Goal: Task Accomplishment & Management: Complete application form

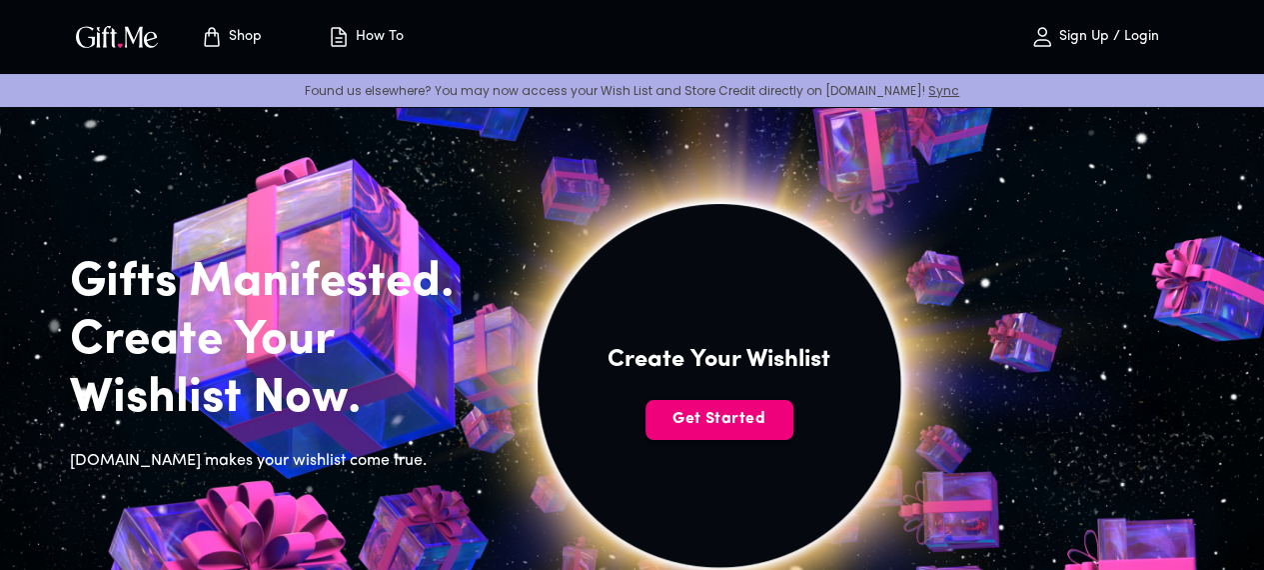
click at [793, 430] on span "Get Started" at bounding box center [720, 419] width 148 height 22
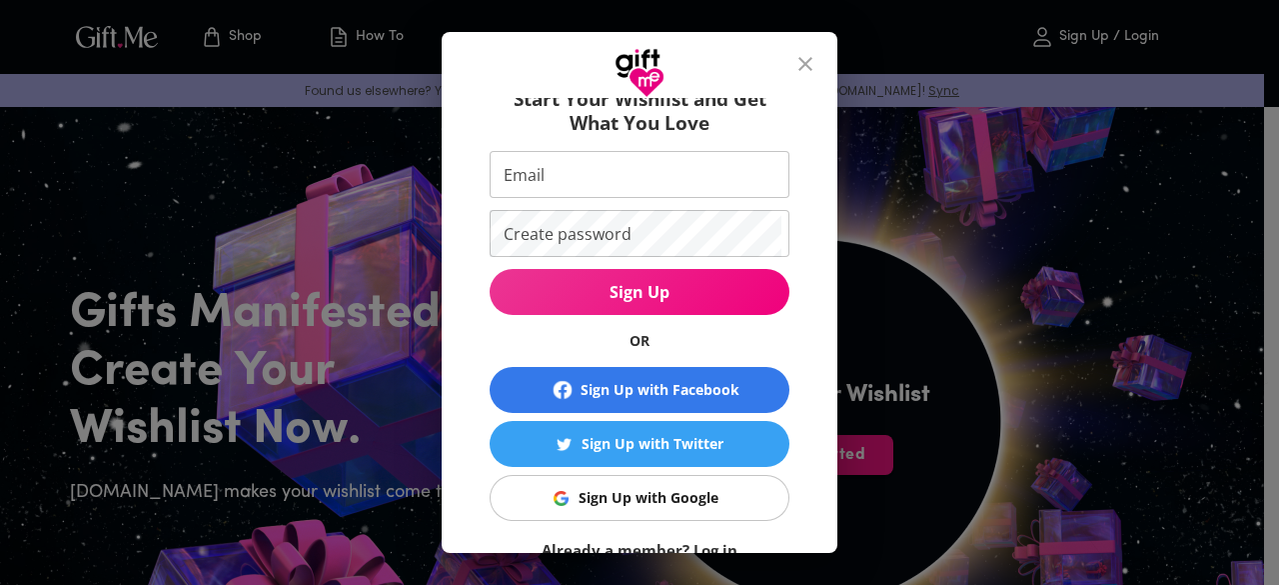
scroll to position [100, 0]
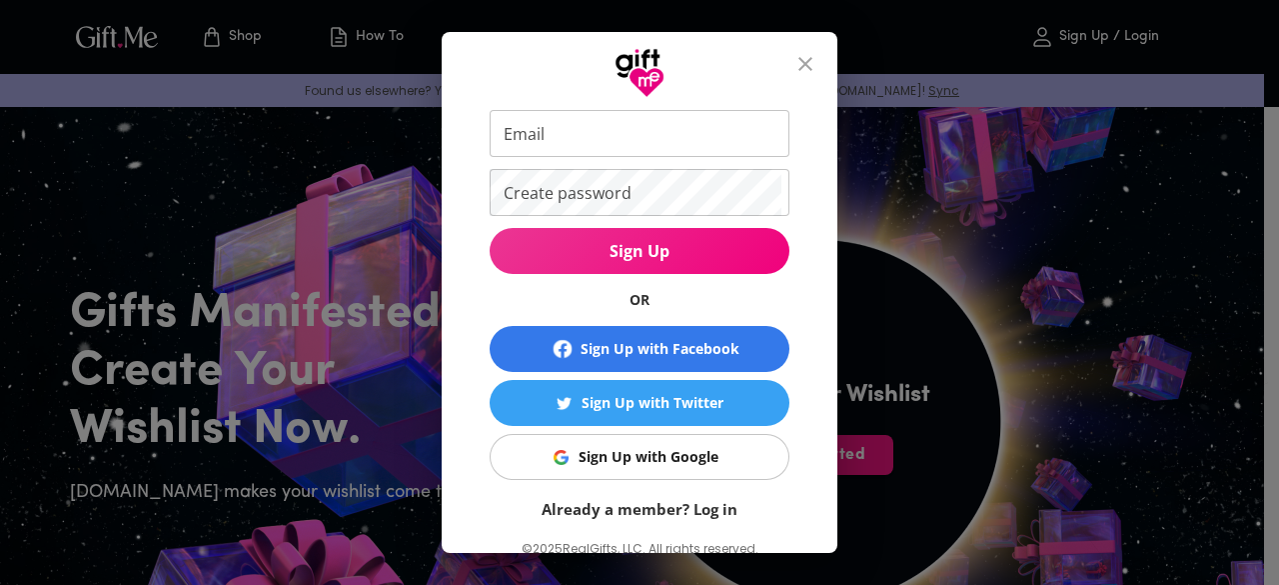
click at [632, 451] on div "Sign Up with Google" at bounding box center [649, 457] width 140 height 22
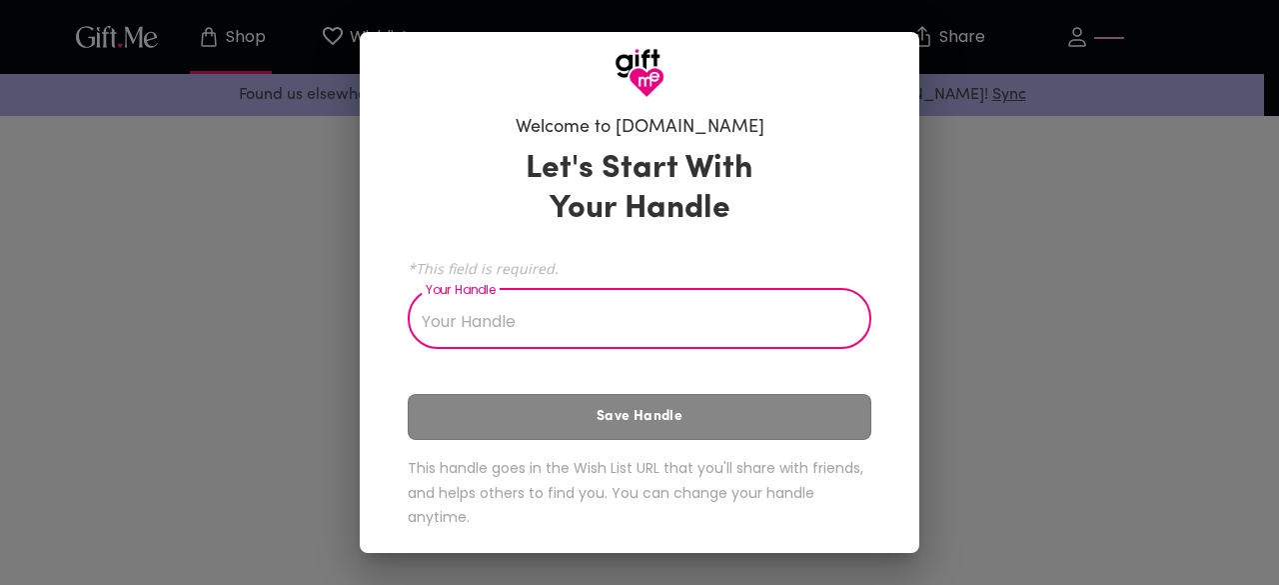
click at [569, 337] on input "Your Handle" at bounding box center [629, 321] width 442 height 56
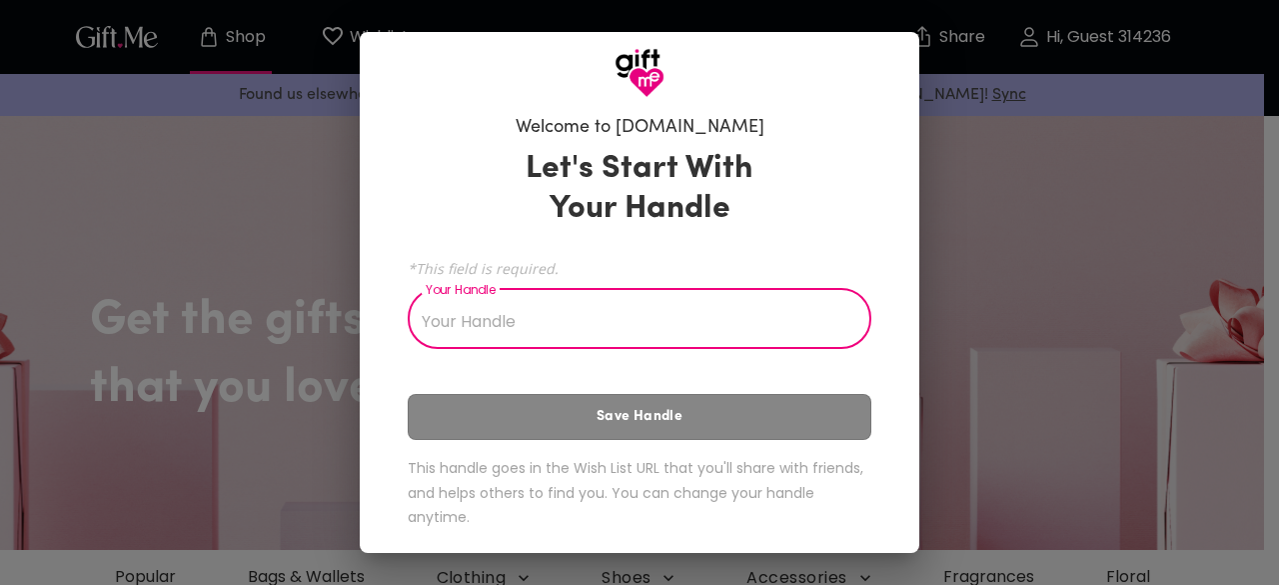
click at [544, 321] on input "Your Handle" at bounding box center [629, 321] width 442 height 56
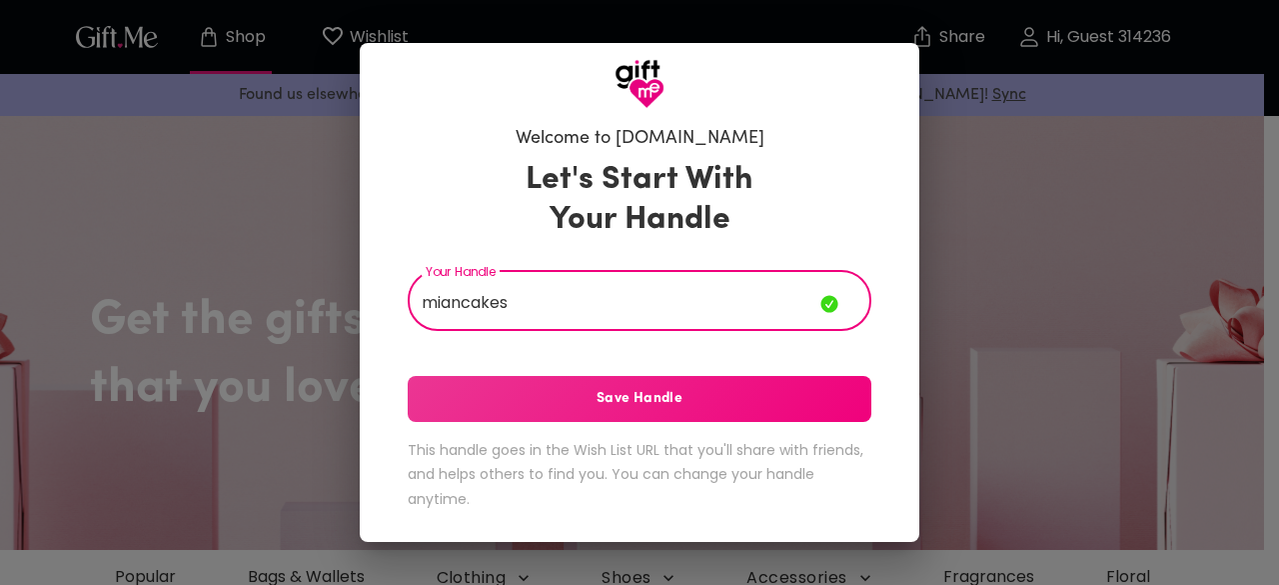
type input "miancakes"
click at [552, 413] on button "Save Handle" at bounding box center [640, 399] width 464 height 46
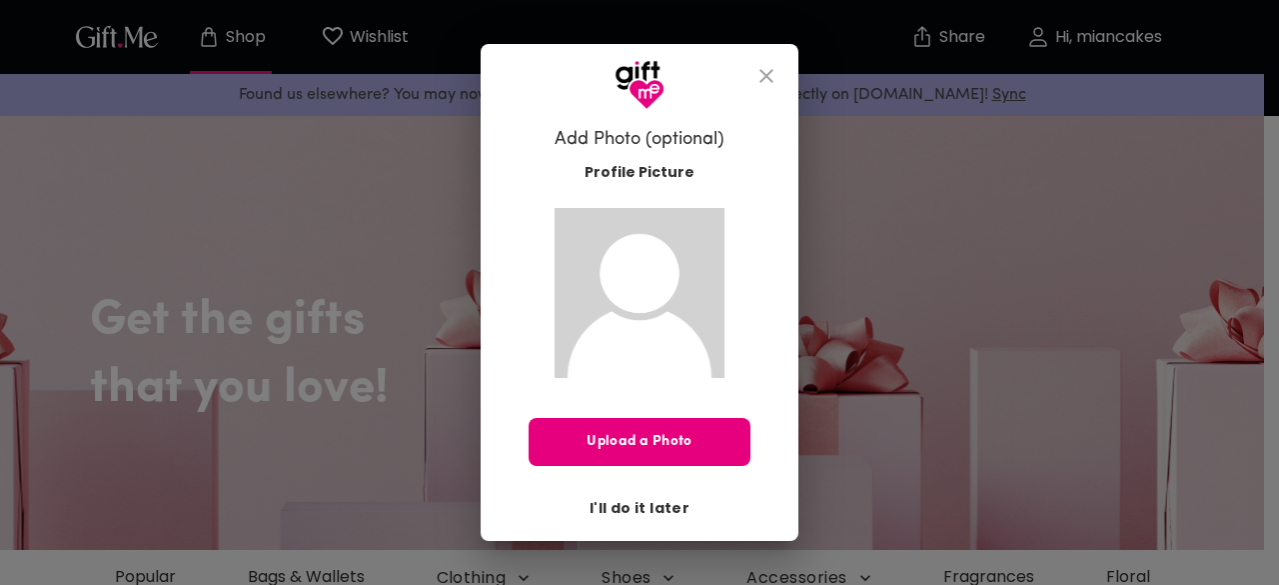
click at [648, 509] on span "I'll do it later" at bounding box center [640, 508] width 100 height 22
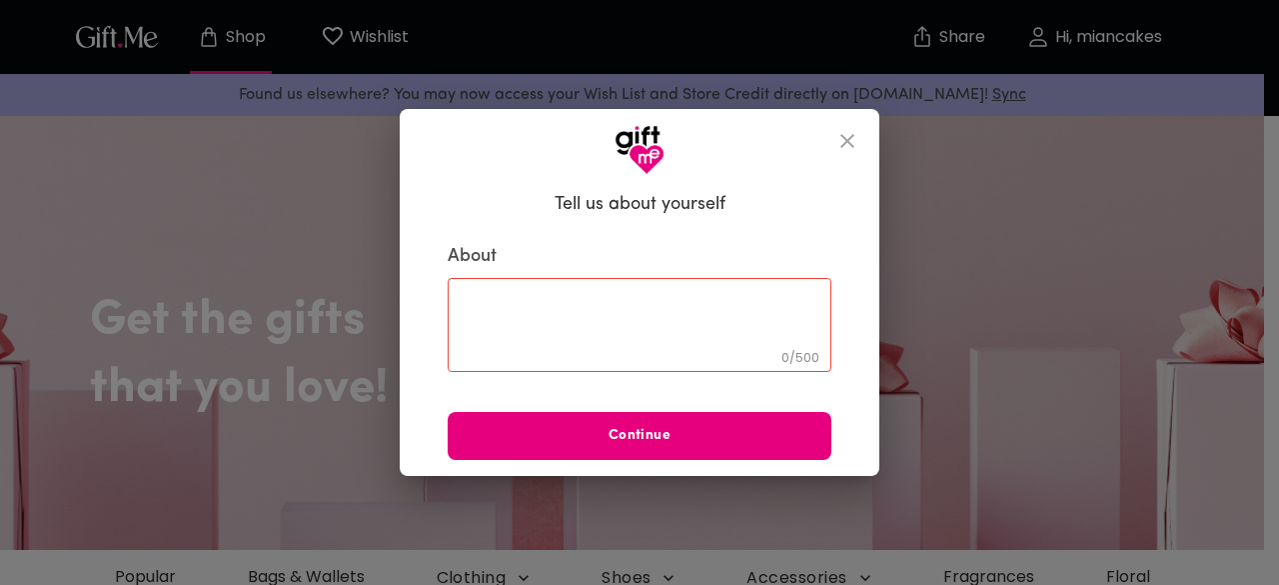
click at [626, 347] on textarea at bounding box center [640, 325] width 356 height 57
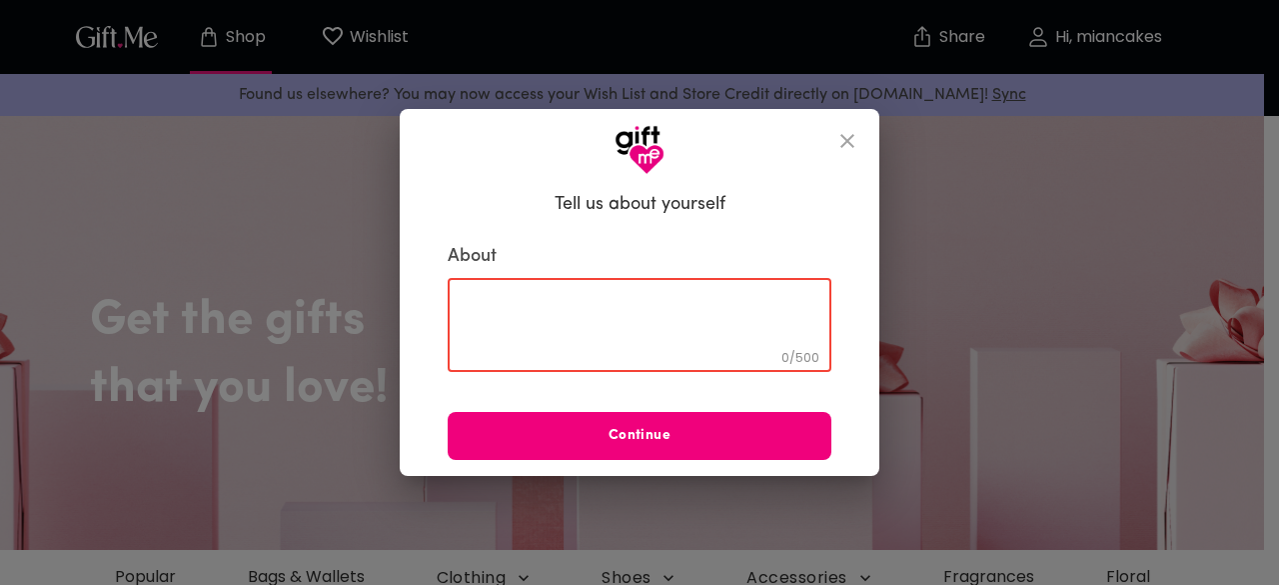
click at [687, 445] on span "Continue" at bounding box center [640, 436] width 384 height 22
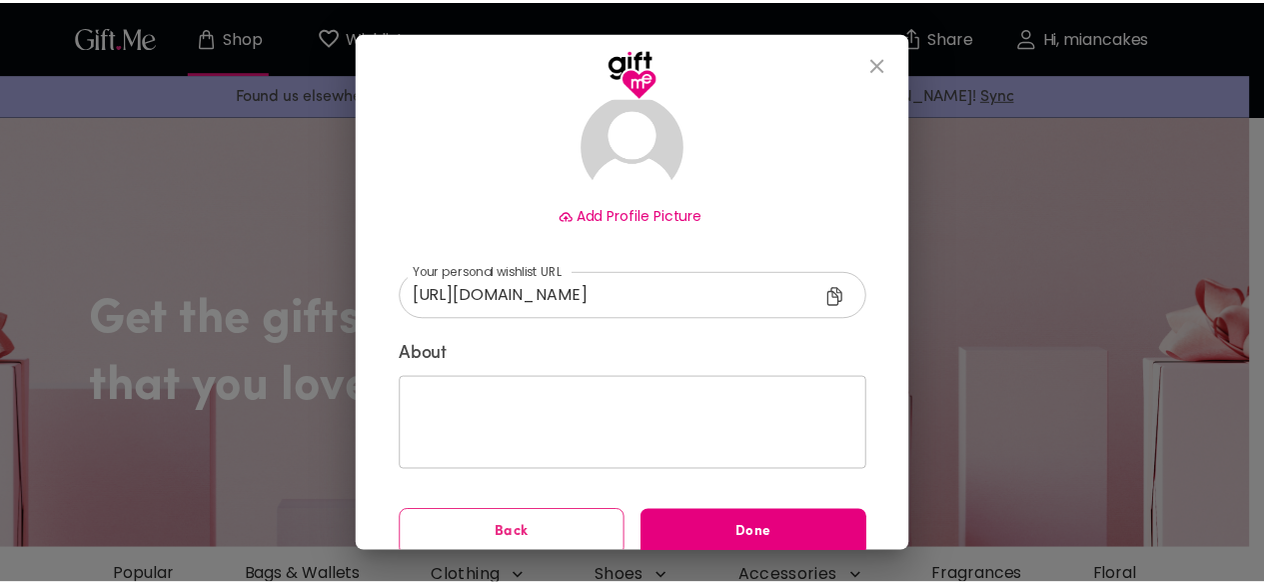
scroll to position [173, 0]
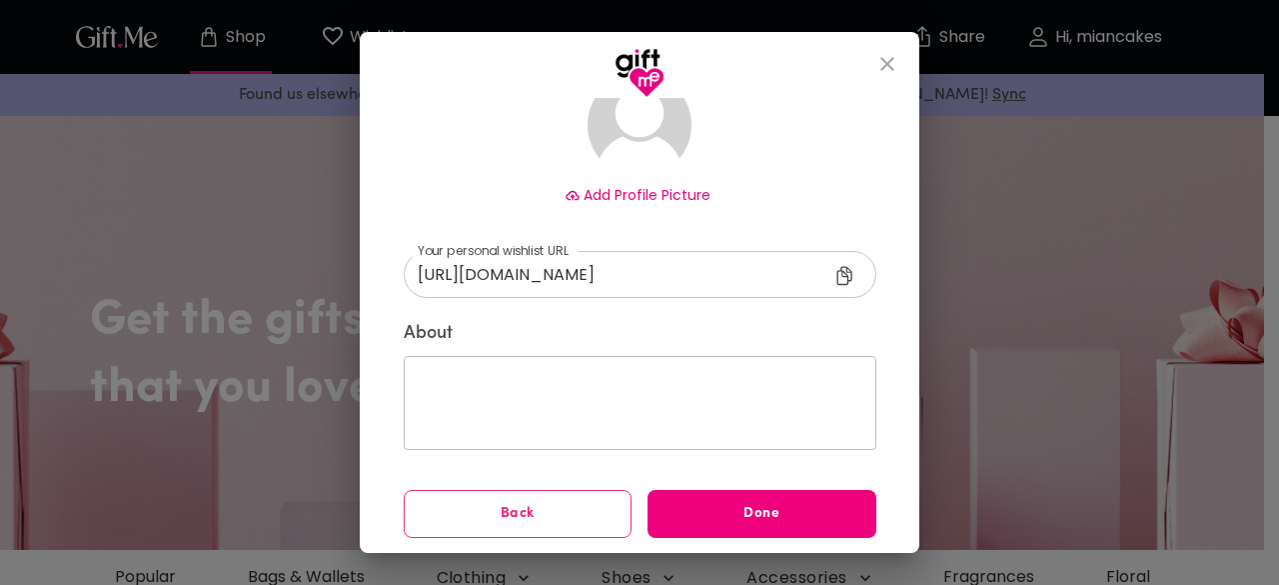
click at [705, 513] on span "Done" at bounding box center [762, 514] width 229 height 22
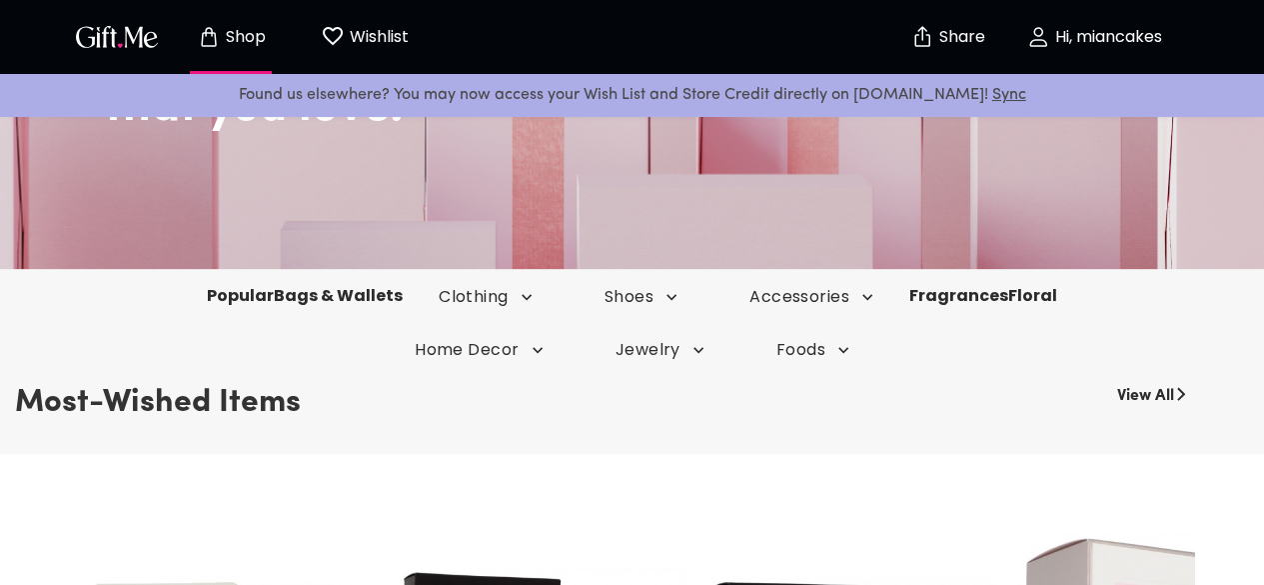
scroll to position [300, 0]
